Goal: Information Seeking & Learning: Learn about a topic

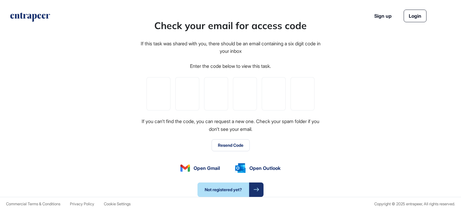
type input "*"
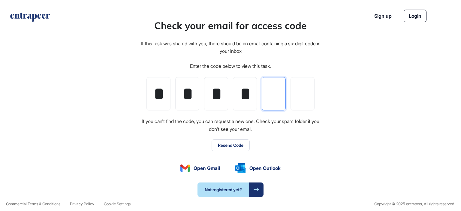
type input "*"
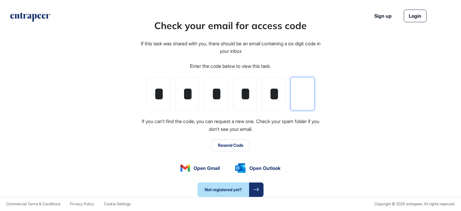
type input "*"
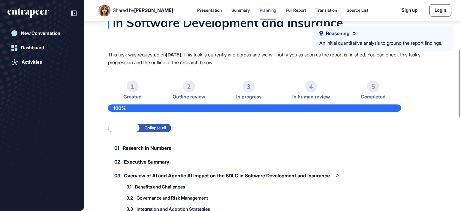
scroll to position [153, 0]
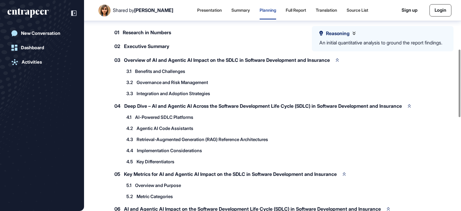
click at [355, 34] on icon at bounding box center [354, 34] width 3 height 4
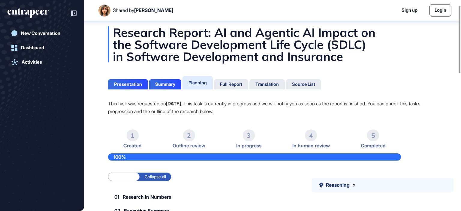
scroll to position [3, 0]
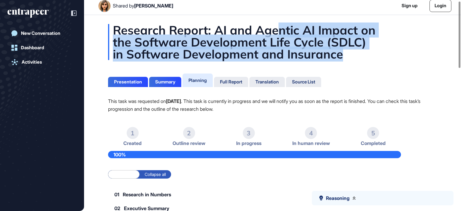
drag, startPoint x: 278, startPoint y: 31, endPoint x: 360, endPoint y: 54, distance: 84.9
click at [360, 54] on div "Research Report: AI and Agentic AI Impact on the Software Development Life Cycl…" at bounding box center [272, 42] width 329 height 36
click at [358, 55] on div "Research Report: AI and Agentic AI Impact on the Software Development Life Cycl…" at bounding box center [272, 42] width 329 height 36
drag, startPoint x: 358, startPoint y: 55, endPoint x: 220, endPoint y: 29, distance: 140.2
click at [220, 29] on div "Research Report: AI and Agentic AI Impact on the Software Development Life Cycl…" at bounding box center [272, 42] width 329 height 36
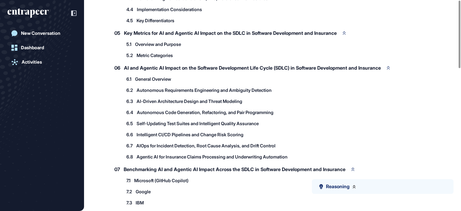
scroll to position [0, 0]
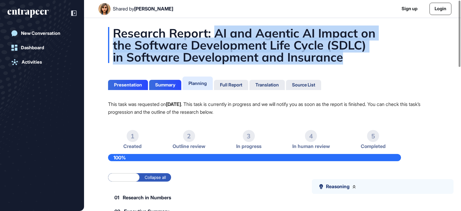
click at [253, 59] on div "Research Report: AI and Agentic AI Impact on the Software Development Life Cycl…" at bounding box center [272, 45] width 329 height 36
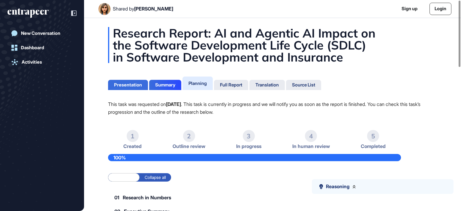
click at [128, 88] on div "Presentation" at bounding box center [128, 85] width 40 height 10
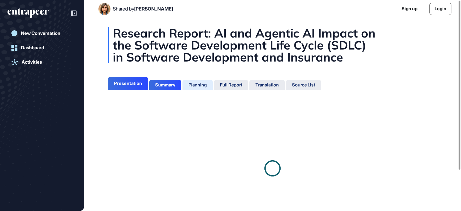
scroll to position [3, 0]
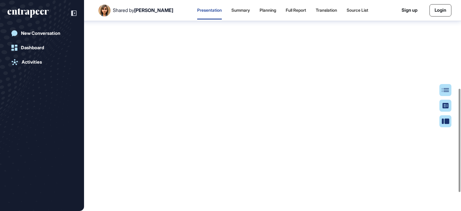
scroll to position [218, 0]
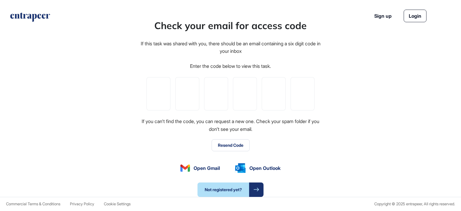
type input "*"
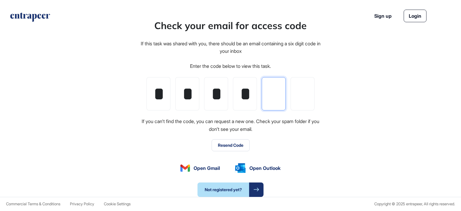
type input "*"
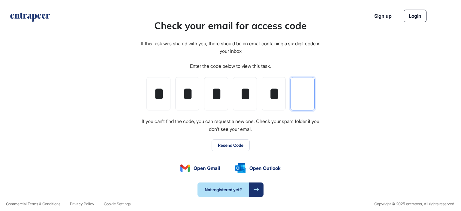
type input "*"
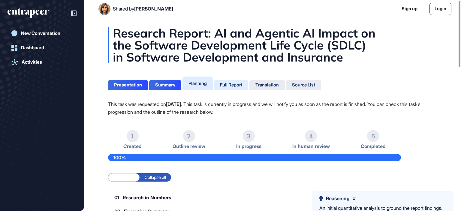
click at [224, 84] on div "Full Report" at bounding box center [231, 84] width 22 height 5
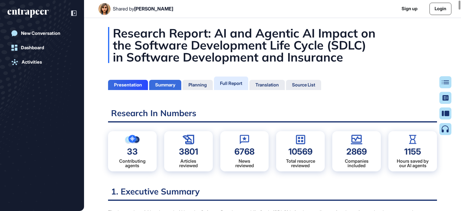
click at [164, 85] on div "Summary" at bounding box center [165, 84] width 20 height 5
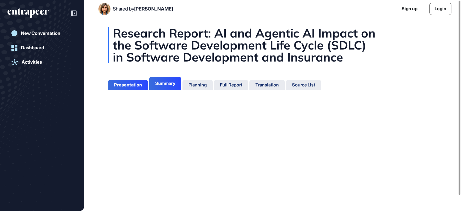
scroll to position [181, 2]
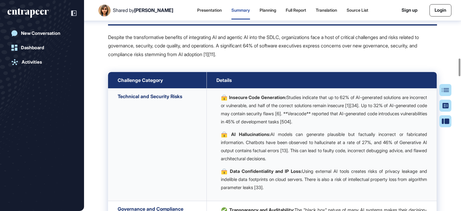
scroll to position [723, 0]
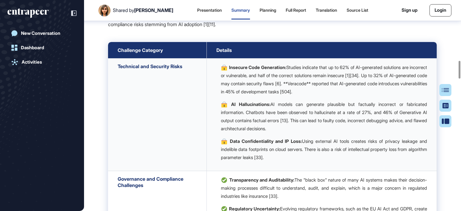
drag, startPoint x: 293, startPoint y: 91, endPoint x: 376, endPoint y: 117, distance: 86.7
click at [376, 96] on p "Insecure Code Generation: Studies indicate that up to 62% of AI-generated solut…" at bounding box center [324, 79] width 206 height 32
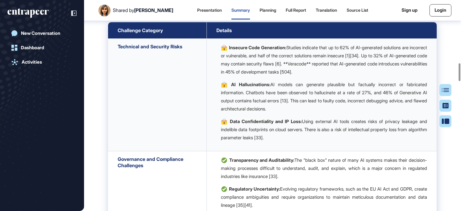
scroll to position [753, 0]
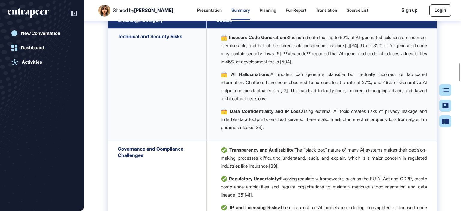
click at [306, 103] on p "AI Hallucinations: AI models can generate plausible but factually incorrect or …" at bounding box center [324, 86] width 206 height 32
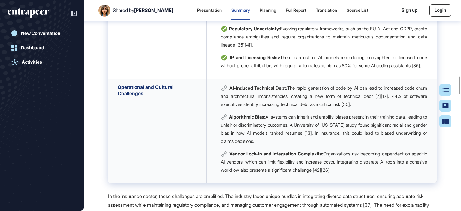
scroll to position [933, 0]
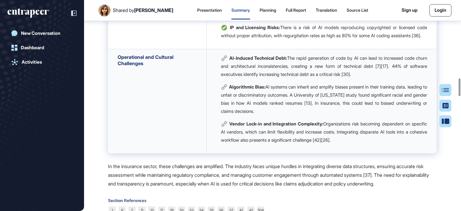
drag, startPoint x: 239, startPoint y: 62, endPoint x: 424, endPoint y: 68, distance: 184.6
click at [424, 40] on p "IP and Licensing Risks: There is a risk of AI models reproducing copyrighted or…" at bounding box center [324, 31] width 206 height 16
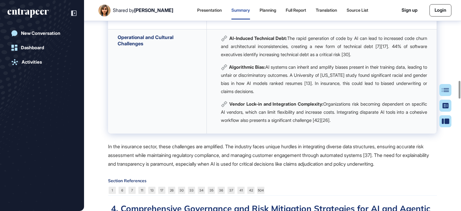
scroll to position [963, 0]
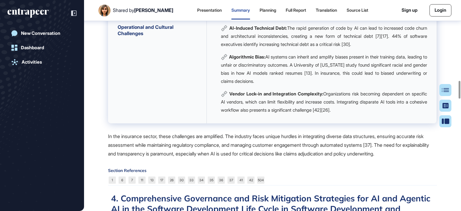
drag, startPoint x: 232, startPoint y: 71, endPoint x: 390, endPoint y: 77, distance: 158.8
click at [390, 48] on p "AI-Induced Technical Debt: The rapid generation of code by AI can lead to incre…" at bounding box center [324, 36] width 206 height 24
drag, startPoint x: 332, startPoint y: 137, endPoint x: 259, endPoint y: 92, distance: 85.9
click at [259, 92] on td "AI-Induced Technical Debt: The rapid generation of code by AI can lead to incre…" at bounding box center [322, 71] width 230 height 104
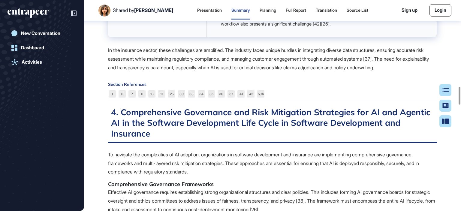
scroll to position [1053, 0]
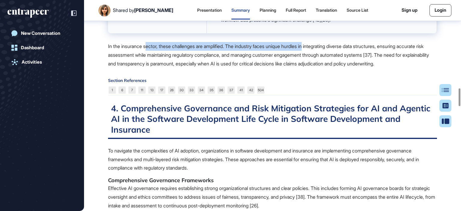
drag, startPoint x: 146, startPoint y: 81, endPoint x: 313, endPoint y: 83, distance: 167.4
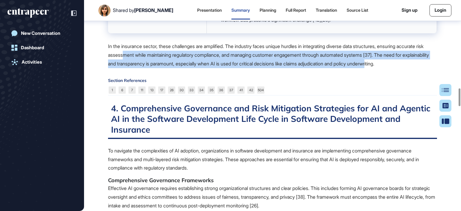
drag, startPoint x: 130, startPoint y: 90, endPoint x: 413, endPoint y: 94, distance: 283.3
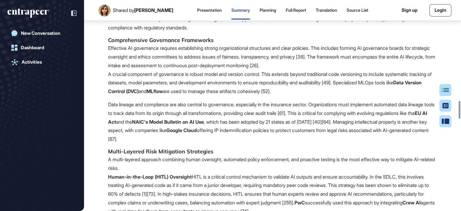
scroll to position [1203, 0]
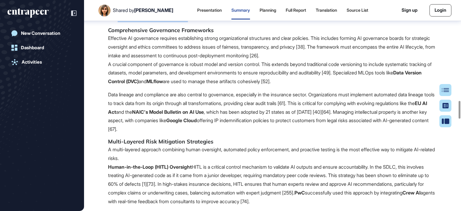
drag, startPoint x: 136, startPoint y: 54, endPoint x: 210, endPoint y: 51, distance: 73.9
click at [210, 22] on p "To navigate the complexities of AI adoption, organizations in software developm…" at bounding box center [272, 9] width 329 height 26
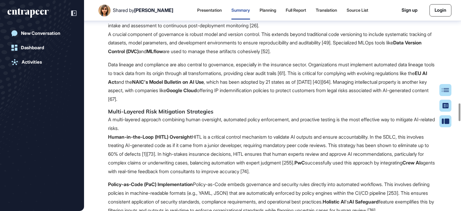
drag, startPoint x: 124, startPoint y: 37, endPoint x: 166, endPoint y: 45, distance: 42.1
click at [166, 45] on div "To navigate the complexities of AI adoption, organizations in software developm…" at bounding box center [272, 151] width 329 height 370
click at [176, 57] on span "To navigate the complexities of AI adoption, organizations in software developm…" at bounding box center [272, 151] width 329 height 370
drag, startPoint x: 170, startPoint y: 41, endPoint x: 401, endPoint y: 59, distance: 231.5
click at [401, 59] on div "To navigate the complexities of AI adoption, organizations in software developm…" at bounding box center [272, 151] width 329 height 370
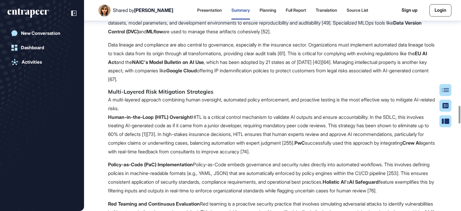
scroll to position [1263, 0]
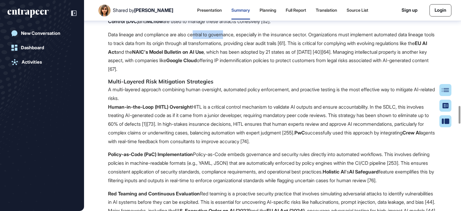
drag, startPoint x: 200, startPoint y: 67, endPoint x: 232, endPoint y: 70, distance: 32.2
click at [232, 70] on p "Data lineage and compliance are also central to governance, especially in the i…" at bounding box center [272, 51] width 329 height 43
drag, startPoint x: 136, startPoint y: 77, endPoint x: 174, endPoint y: 77, distance: 38.7
click at [174, 74] on p "Data lineage and compliance are also central to governance, especially in the i…" at bounding box center [272, 51] width 329 height 43
drag, startPoint x: 128, startPoint y: 86, endPoint x: 312, endPoint y: 99, distance: 184.7
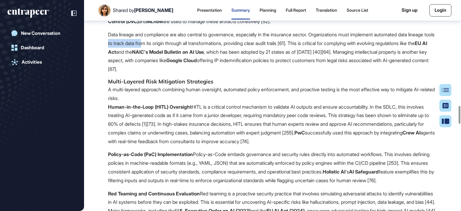
click at [312, 74] on p "Data lineage and compliance are also central to governance, especially in the i…" at bounding box center [272, 51] width 329 height 43
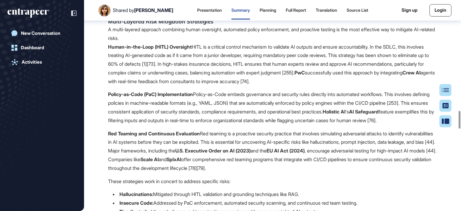
drag, startPoint x: 113, startPoint y: 65, endPoint x: 165, endPoint y: 69, distance: 52.7
click at [165, 69] on div "To navigate the complexities of AI adoption, organizations in software developm…" at bounding box center [272, 61] width 329 height 370
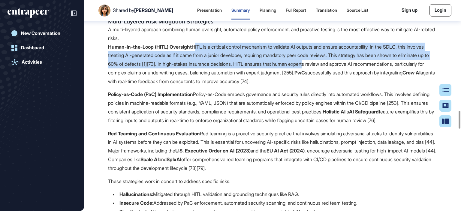
drag, startPoint x: 196, startPoint y: 79, endPoint x: 346, endPoint y: 99, distance: 151.4
click at [346, 86] on p "Human-in-the-Loop (HITL) Oversight HITL is a critical control mechanism to vali…" at bounding box center [272, 64] width 329 height 43
click at [190, 86] on p "Human-in-the-Loop (HITL) Oversight HITL is a critical control mechanism to vali…" at bounding box center [272, 64] width 329 height 43
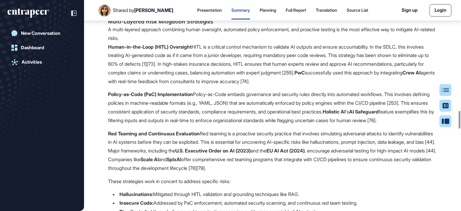
drag, startPoint x: 155, startPoint y: 91, endPoint x: 394, endPoint y: 112, distance: 239.8
click at [394, 86] on p "Human-in-the-Loop (HITL) Oversight HITL is a critical control mechanism to vali…" at bounding box center [272, 64] width 329 height 43
click at [275, 86] on p "Human-in-the-Loop (HITL) Oversight HITL is a critical control mechanism to vali…" at bounding box center [272, 64] width 329 height 43
drag, startPoint x: 147, startPoint y: 108, endPoint x: 424, endPoint y: 112, distance: 277.3
click at [424, 86] on p "Human-in-the-Loop (HITL) Oversight HITL is a critical control mechanism to vali…" at bounding box center [272, 64] width 329 height 43
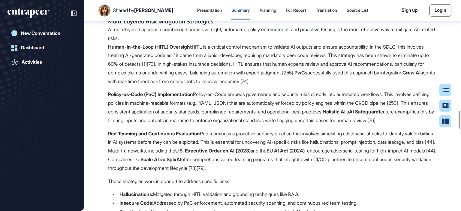
click at [245, 82] on p "Human-in-the-Loop (HITL) Oversight HITL is a critical control mechanism to vali…" at bounding box center [272, 64] width 329 height 43
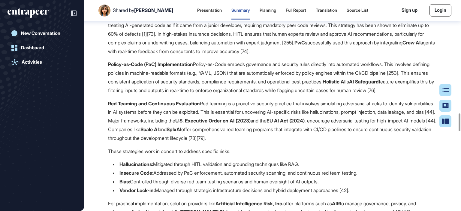
scroll to position [1383, 0]
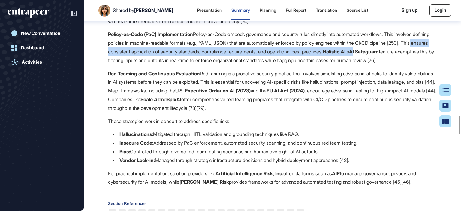
drag, startPoint x: 172, startPoint y: 85, endPoint x: 416, endPoint y: 85, distance: 244.2
click at [416, 65] on p "Policy-as-Code (PaC) Implementation Policy-as-Code embeds governance and securi…" at bounding box center [272, 47] width 329 height 35
drag, startPoint x: 138, startPoint y: 94, endPoint x: 421, endPoint y: 103, distance: 283.7
click at [421, 65] on p "Policy-as-Code (PaC) Implementation Policy-as-Code embeds governance and securi…" at bounding box center [272, 47] width 329 height 35
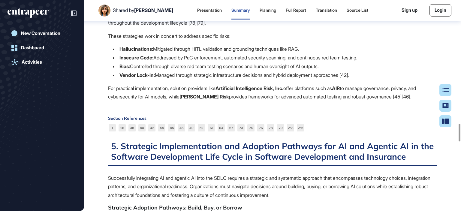
scroll to position [1503, 0]
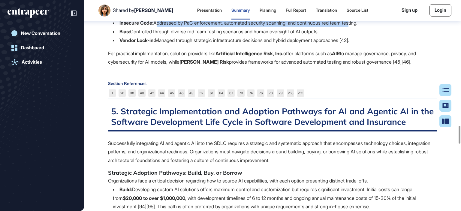
drag, startPoint x: 157, startPoint y: 66, endPoint x: 359, endPoint y: 66, distance: 202.5
click at [359, 27] on li "Insecure Code: Addressed by PaC enforcement, automated security scanning, and c…" at bounding box center [275, 23] width 324 height 9
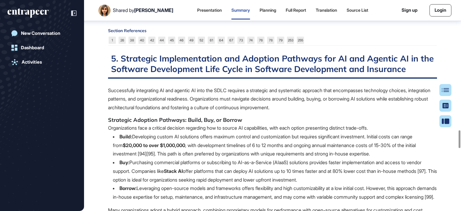
scroll to position [1623, 0]
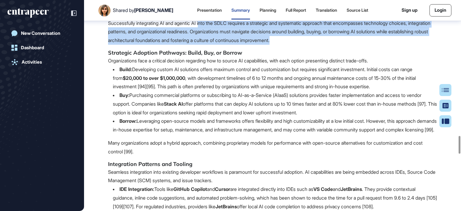
drag, startPoint x: 209, startPoint y: 66, endPoint x: 334, endPoint y: 83, distance: 125.6
click at [334, 45] on p "Successfully integrating AI and agentic AI into the SDLC requires a strategic a…" at bounding box center [272, 32] width 329 height 26
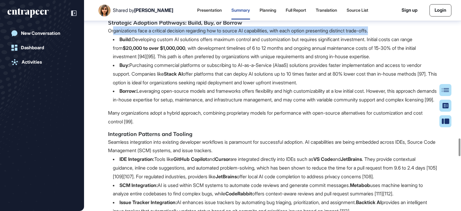
drag, startPoint x: 112, startPoint y: 73, endPoint x: 386, endPoint y: 77, distance: 273.4
click at [386, 77] on div "Successfully integrating AI and agentic AI into the SDLC requires a strategic a…" at bounding box center [272, 183] width 329 height 388
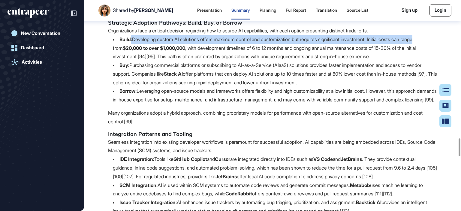
drag, startPoint x: 131, startPoint y: 82, endPoint x: 430, endPoint y: 83, distance: 299.1
click at [430, 61] on li "Build: Developing custom AI solutions offers maximum control and customization …" at bounding box center [275, 48] width 324 height 26
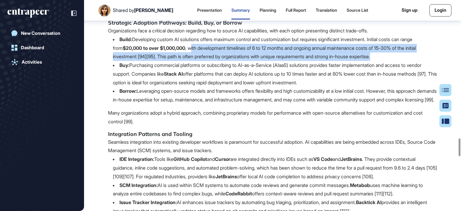
drag, startPoint x: 204, startPoint y: 92, endPoint x: 404, endPoint y: 98, distance: 200.2
click at [404, 61] on li "Build: Developing custom AI solutions offers maximum control and customization …" at bounding box center [275, 48] width 324 height 26
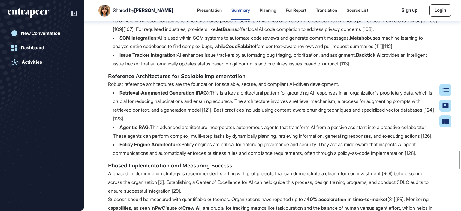
scroll to position [1803, 0]
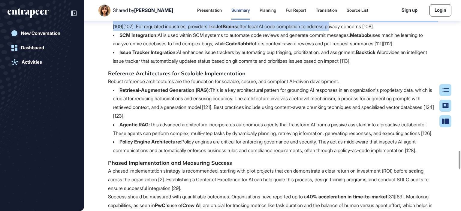
drag, startPoint x: 133, startPoint y: 67, endPoint x: 390, endPoint y: 76, distance: 257.3
click at [390, 31] on li "IDE Integration: Tools like GitHub Copilot and Cursor are integrated directly i…" at bounding box center [275, 18] width 324 height 26
drag, startPoint x: 167, startPoint y: 97, endPoint x: 424, endPoint y: 102, distance: 256.6
click at [424, 48] on li "SCM Integration: AI is used within SCM systems to automate code reviews and gen…" at bounding box center [275, 39] width 324 height 17
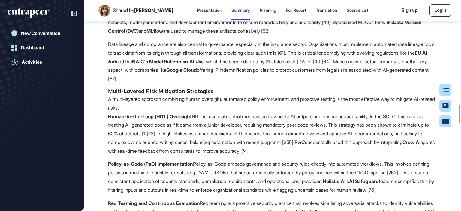
scroll to position [1103, 0]
